Goal: Task Accomplishment & Management: Use online tool/utility

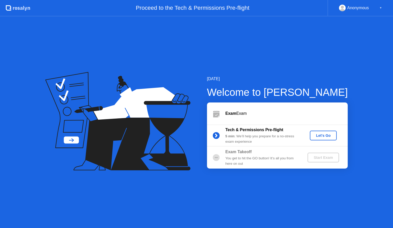
click at [323, 135] on div "Let's Go" at bounding box center [323, 135] width 23 height 4
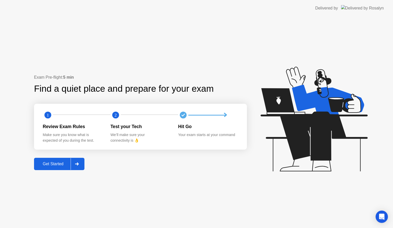
click at [59, 163] on div "Get Started" at bounding box center [53, 163] width 35 height 5
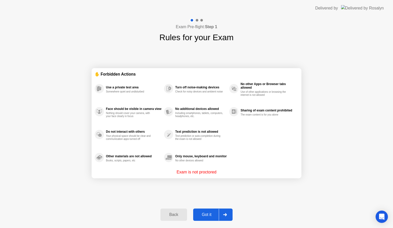
click at [204, 211] on button "Got it" at bounding box center [212, 214] width 39 height 12
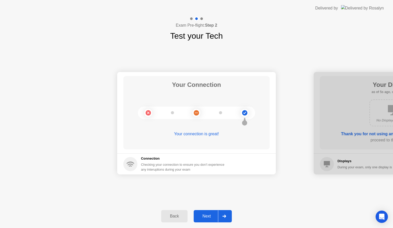
click at [205, 214] on div "Next" at bounding box center [206, 215] width 23 height 5
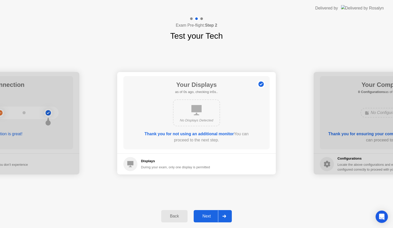
click at [206, 213] on div "Next" at bounding box center [206, 215] width 23 height 5
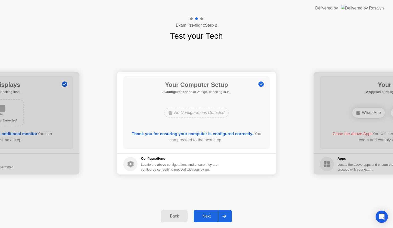
click at [134, 164] on circle at bounding box center [130, 164] width 14 height 14
click at [203, 216] on div "Next" at bounding box center [206, 215] width 23 height 5
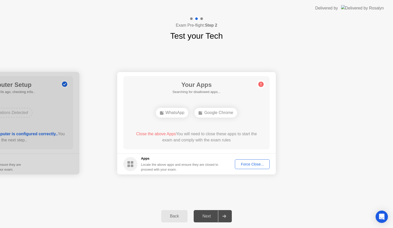
click at [203, 217] on div "Next" at bounding box center [206, 215] width 23 height 5
click at [209, 215] on div "Next" at bounding box center [206, 215] width 23 height 5
click at [249, 163] on div "Force Close..." at bounding box center [251, 164] width 31 height 4
click at [245, 162] on div "Force Close..." at bounding box center [251, 164] width 31 height 4
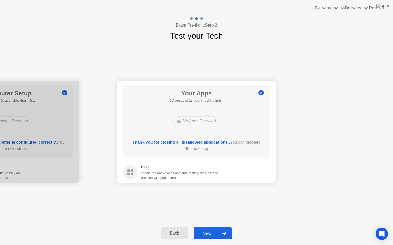
click at [203, 227] on div "Next" at bounding box center [206, 233] width 23 height 5
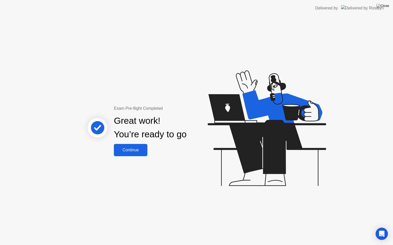
click at [135, 154] on button "Continue" at bounding box center [130, 150] width 33 height 12
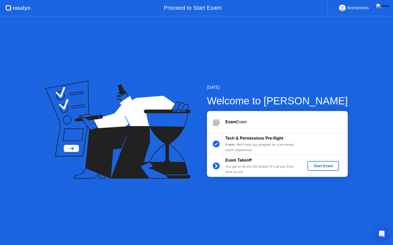
click at [320, 166] on div "Start Exam" at bounding box center [322, 166] width 27 height 4
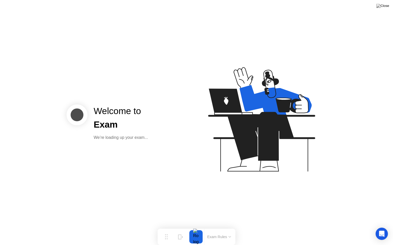
click at [235, 158] on icon at bounding box center [260, 121] width 132 height 131
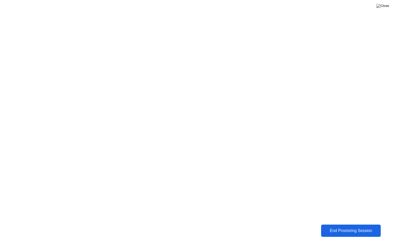
click at [360, 226] on button "End Proctoring Session" at bounding box center [351, 231] width 60 height 12
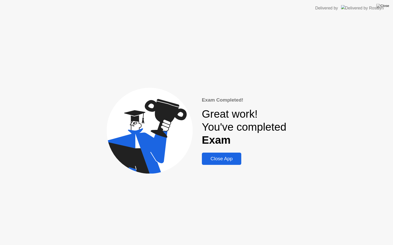
click at [230, 161] on div "Close App" at bounding box center [221, 159] width 37 height 6
